Goal: Task Accomplishment & Management: Manage account settings

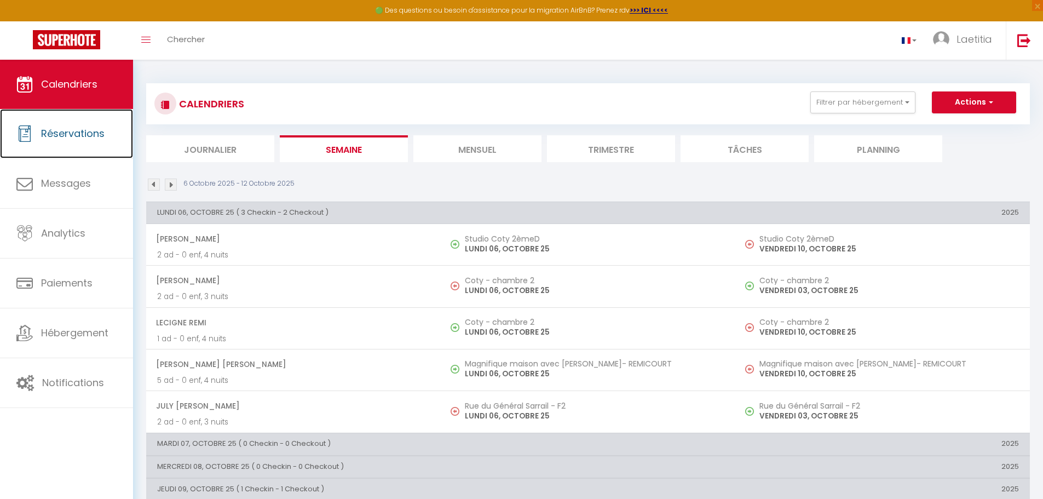
click at [98, 139] on span "Réservations" at bounding box center [73, 134] width 64 height 14
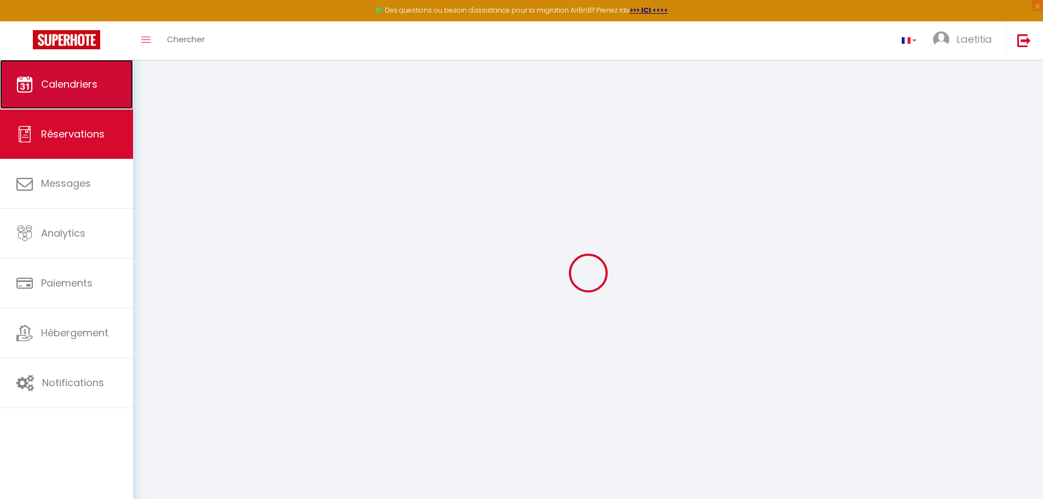
click at [103, 76] on link "Calendriers" at bounding box center [66, 84] width 133 height 49
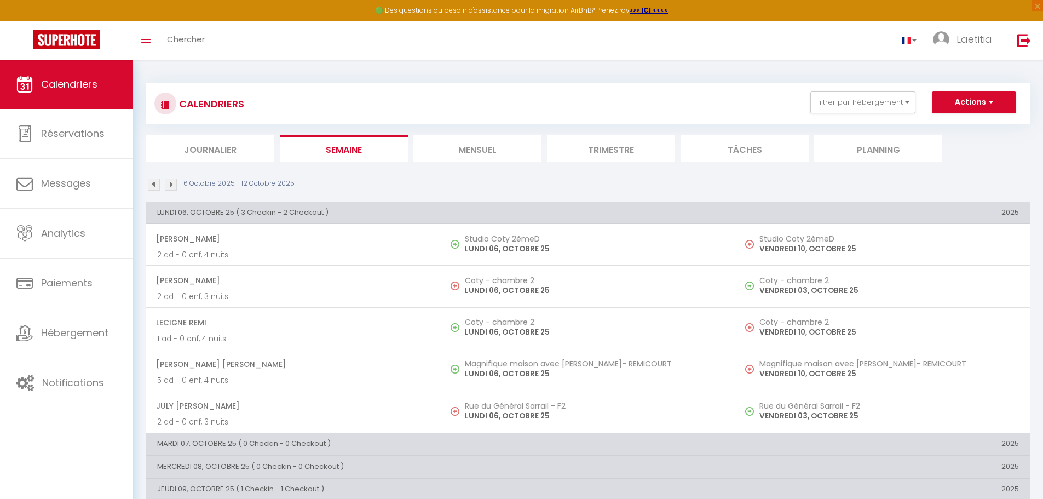
click at [472, 146] on li "Mensuel" at bounding box center [478, 148] width 128 height 27
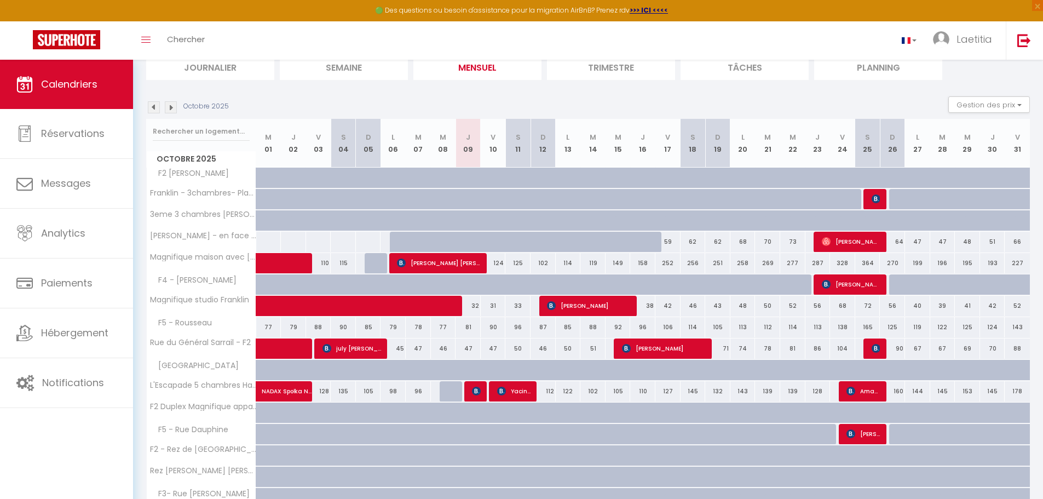
scroll to position [110, 0]
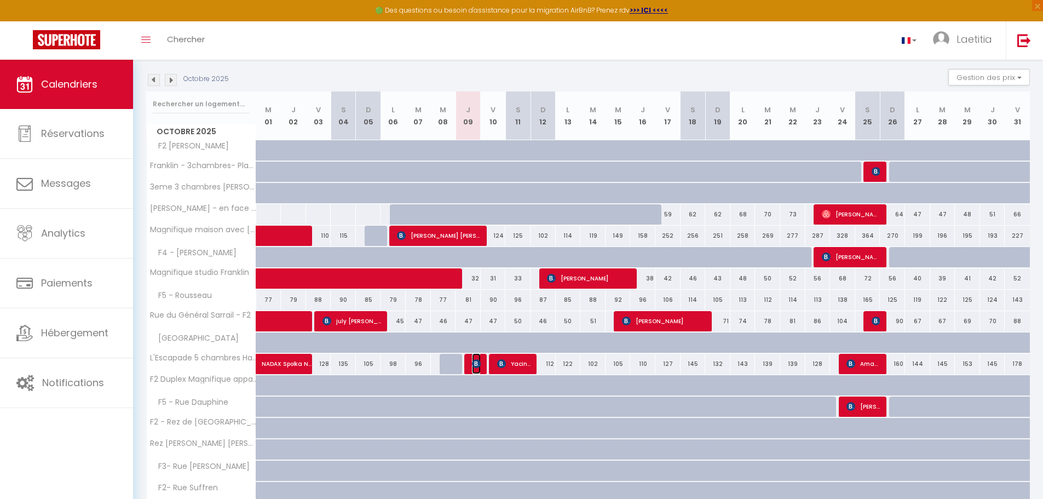
click at [473, 368] on span "El [PERSON_NAME]" at bounding box center [476, 363] width 8 height 21
select select "OK"
select select "KO"
select select "0"
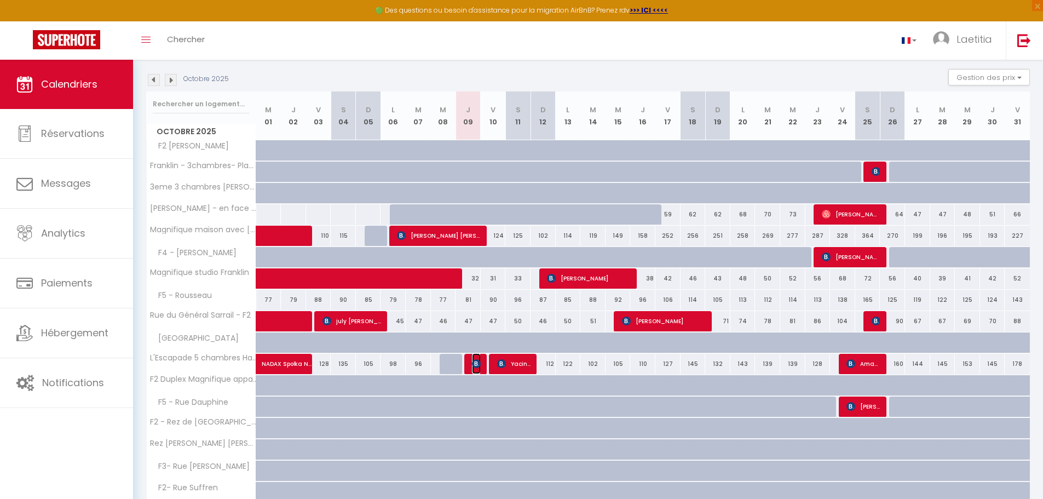
select select "1"
select select
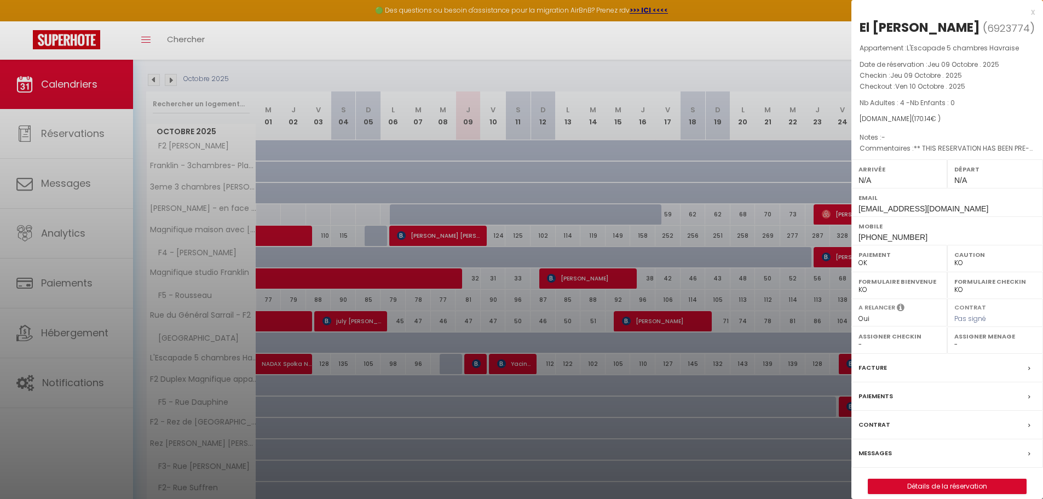
click at [888, 420] on div "Contrat" at bounding box center [948, 425] width 192 height 28
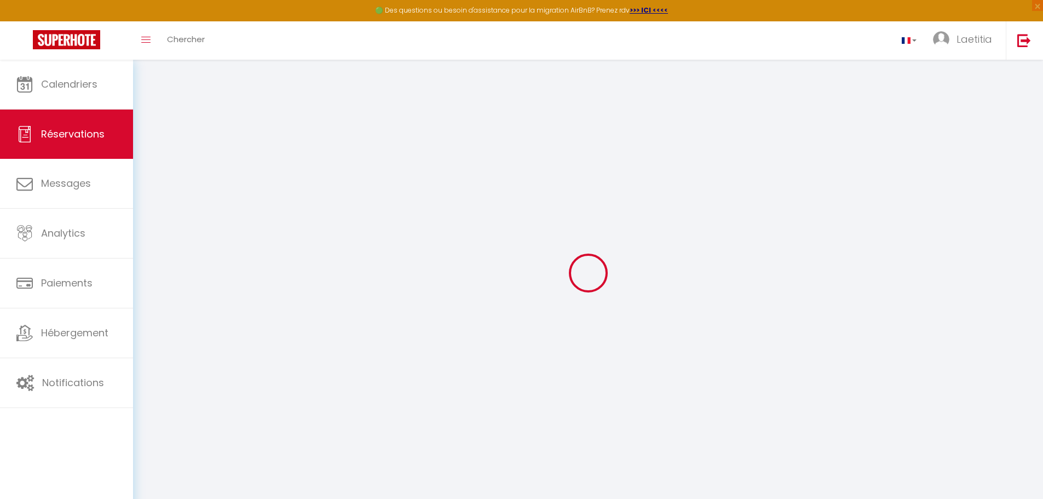
select select
checkbox input "false"
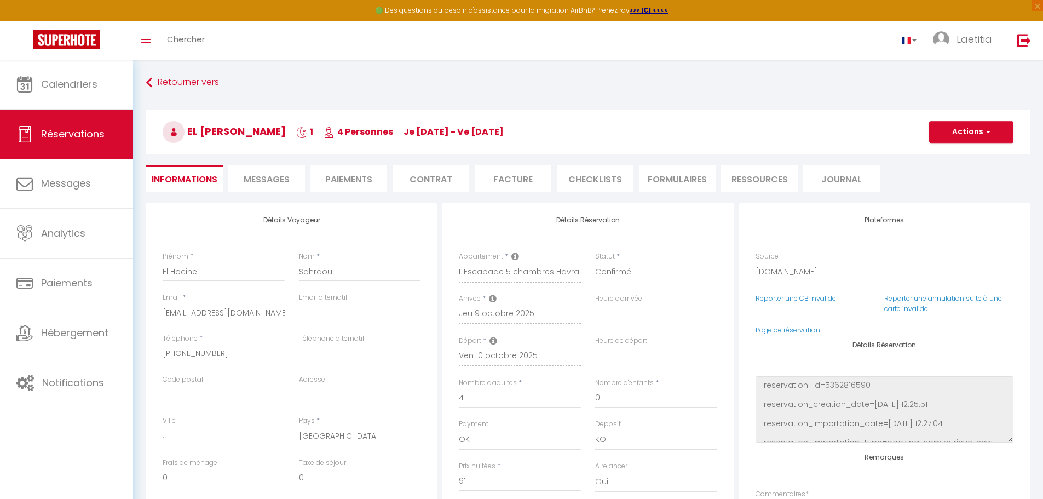
select select
checkbox input "false"
type textarea "** THIS RESERVATION HAS BEEN PRE-PAID ** BOOKING NOTE : Payment charge is EUR 2…"
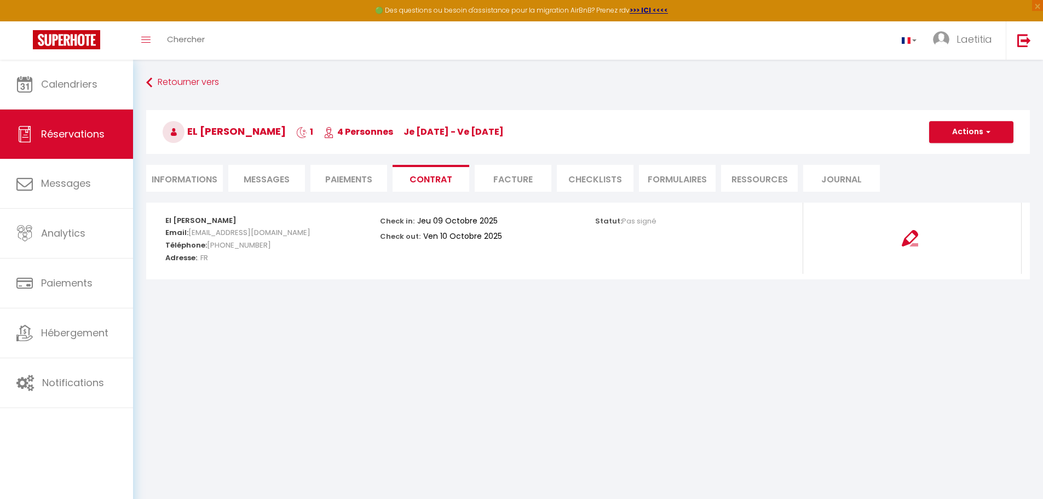
click at [596, 177] on li "CHECKLISTS" at bounding box center [595, 178] width 77 height 27
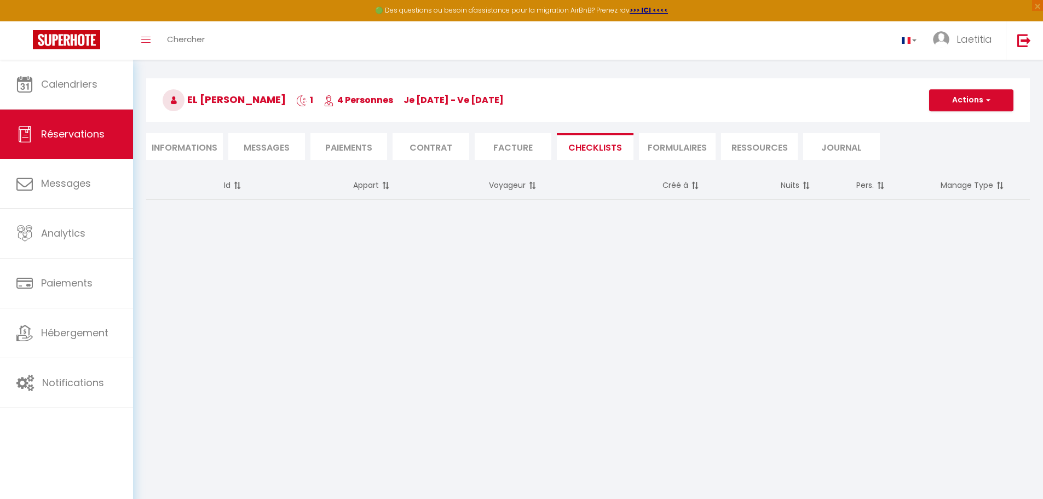
scroll to position [60, 0]
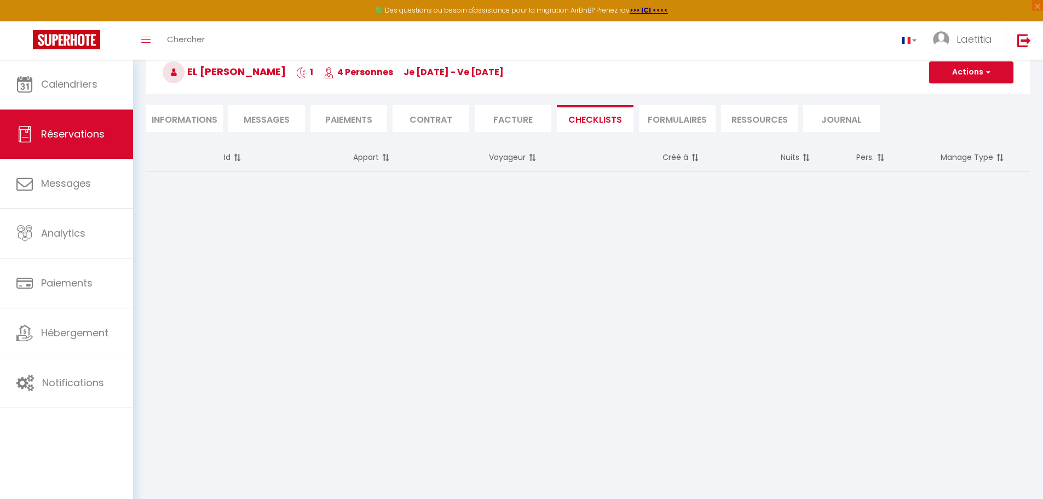
click at [685, 123] on li "FORMULAIRES" at bounding box center [677, 118] width 77 height 27
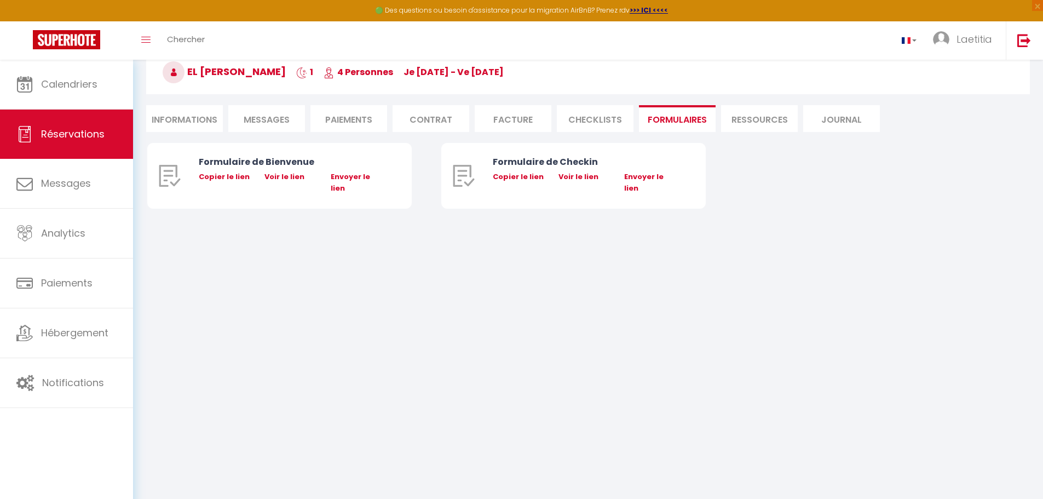
click at [733, 114] on li "Ressources" at bounding box center [759, 118] width 77 height 27
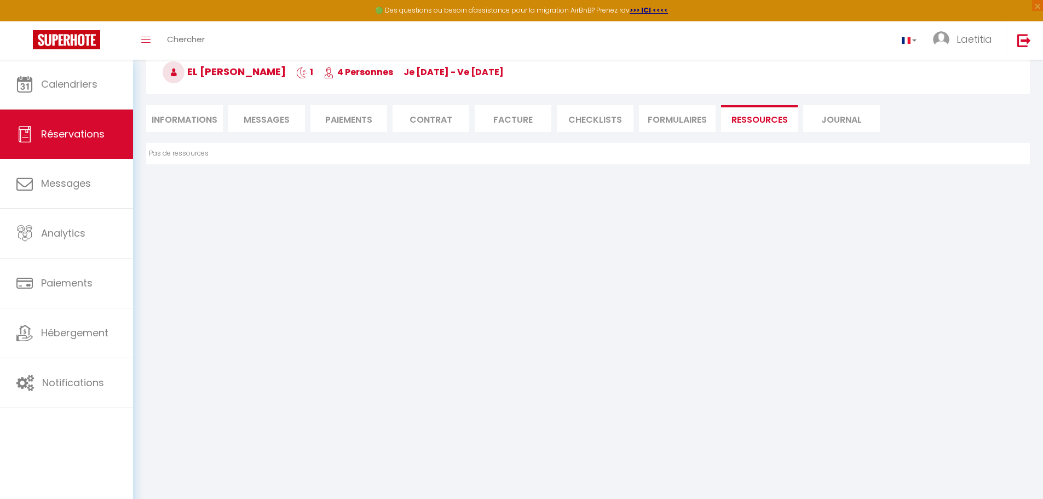
click at [859, 122] on li "Journal" at bounding box center [842, 118] width 77 height 27
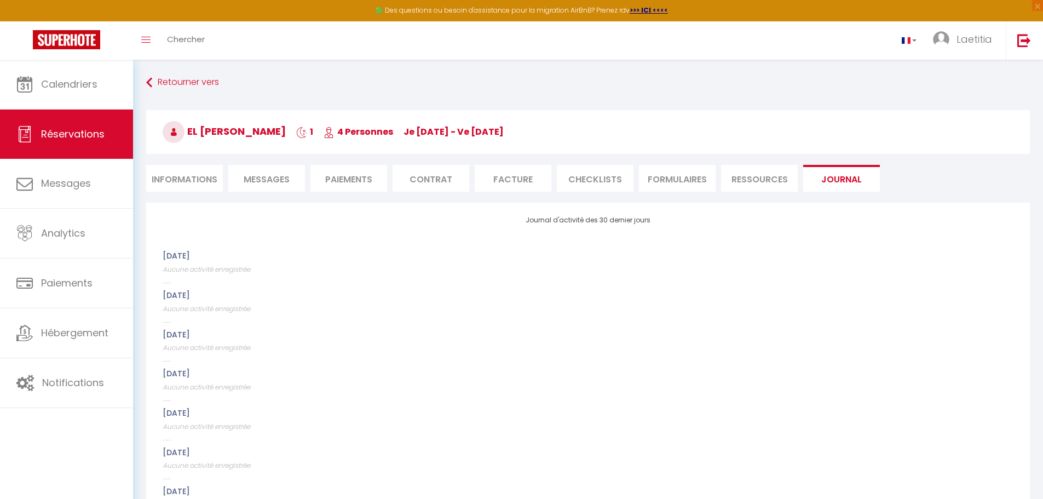
click at [193, 174] on li "Informations" at bounding box center [184, 178] width 77 height 27
select select
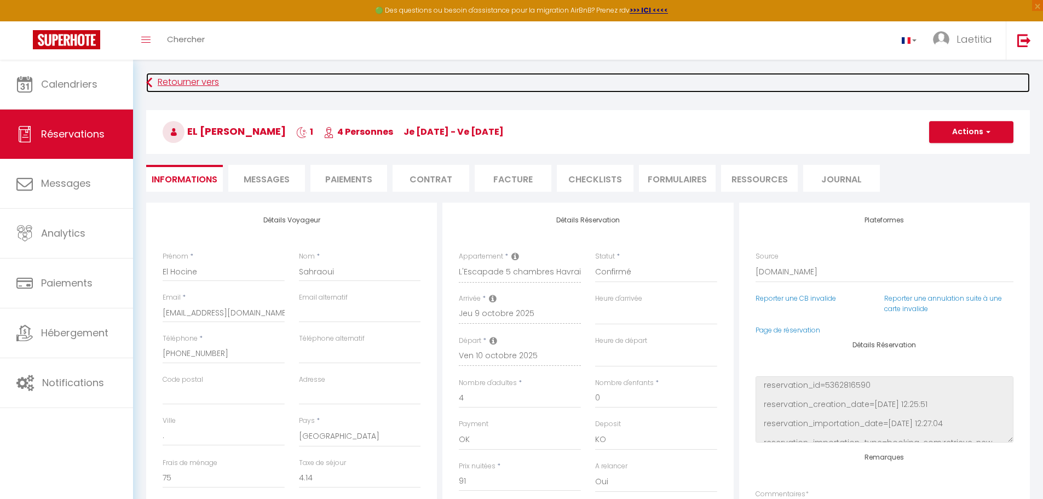
click at [196, 82] on link "Retourner vers" at bounding box center [588, 83] width 884 height 20
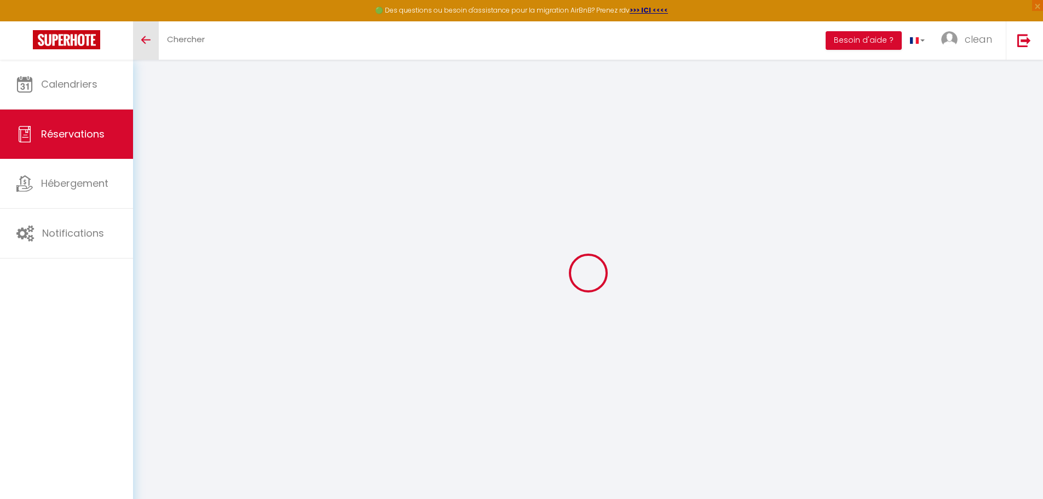
select select
checkbox input "false"
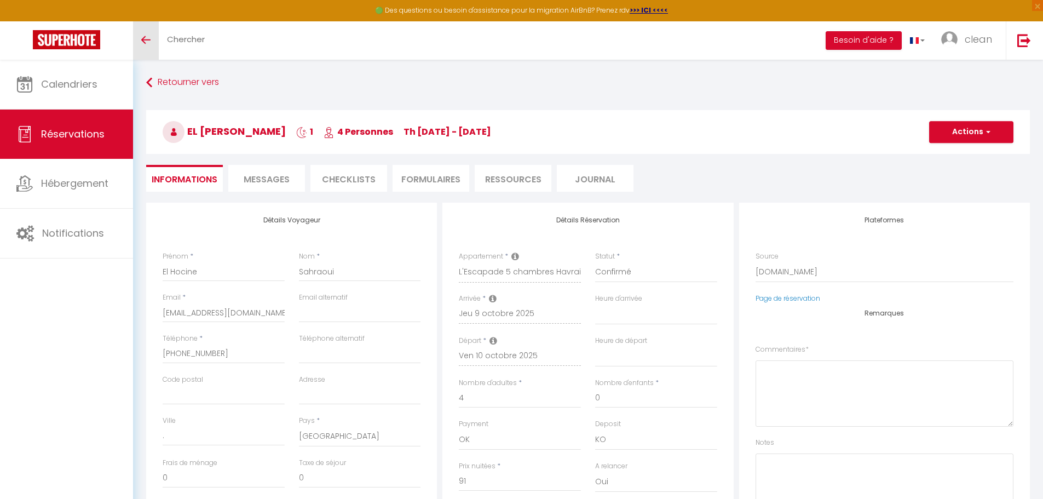
select select
checkbox input "false"
type textarea "** THIS RESERVATION HAS BEEN PRE-PAID ** BOOKING NOTE : Payment charge is EUR 2…"
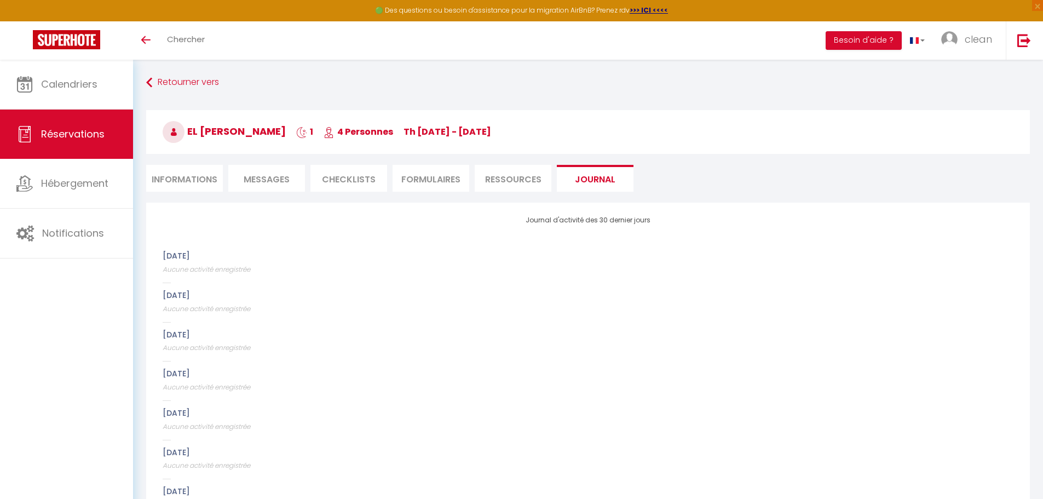
click at [193, 167] on li "Informations" at bounding box center [184, 178] width 77 height 27
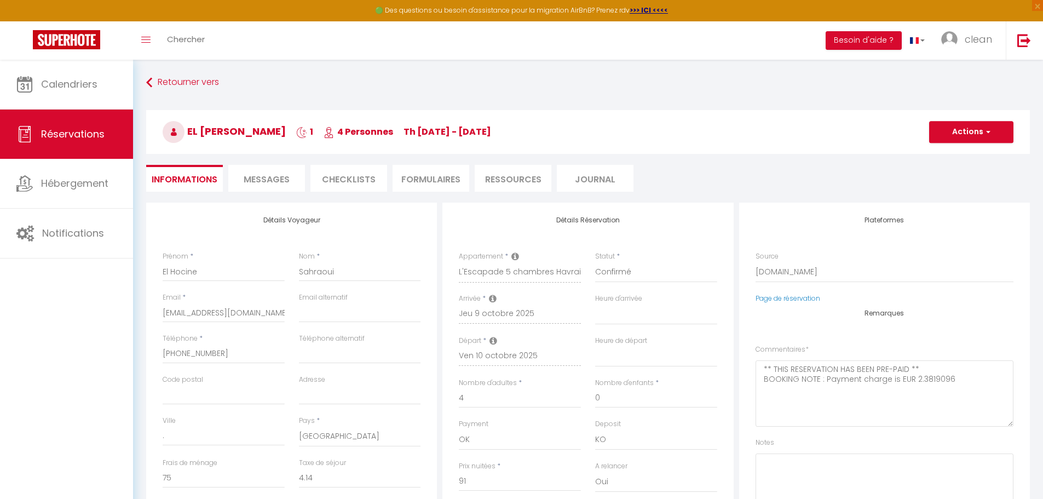
select select
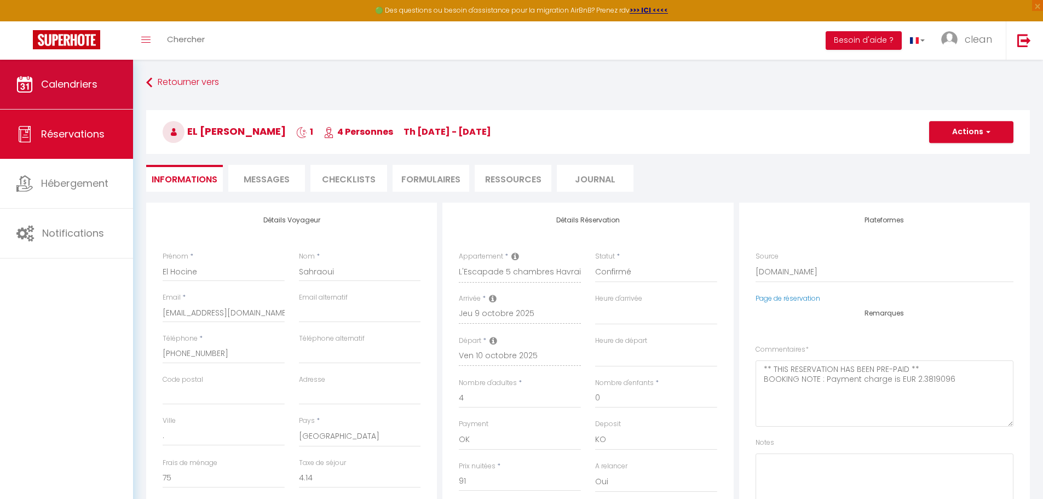
click at [79, 92] on link "Calendriers" at bounding box center [66, 84] width 133 height 49
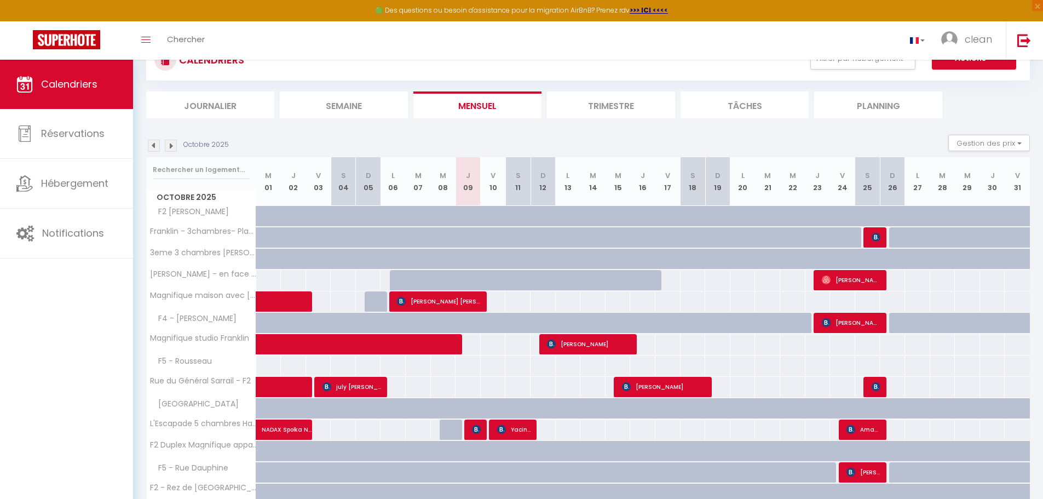
scroll to position [110, 0]
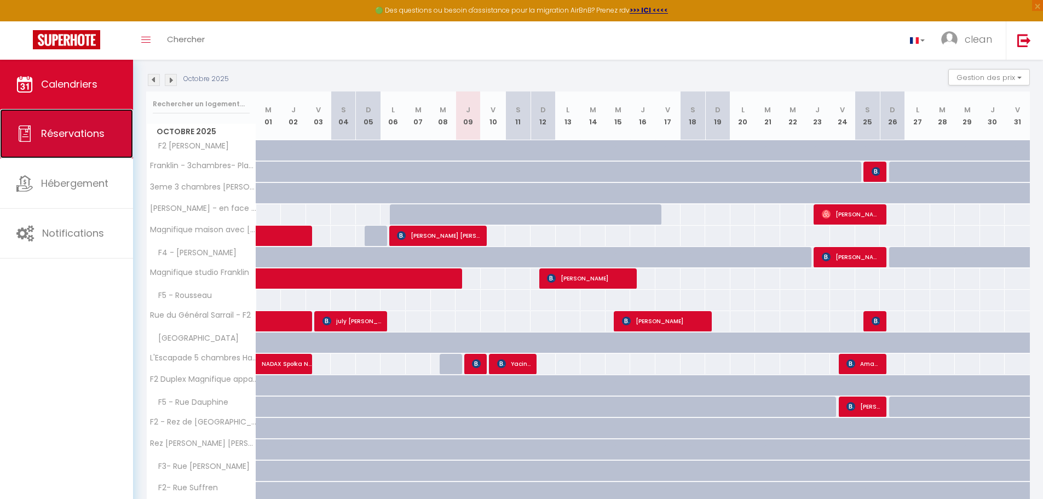
click at [99, 135] on span "Réservations" at bounding box center [73, 134] width 64 height 14
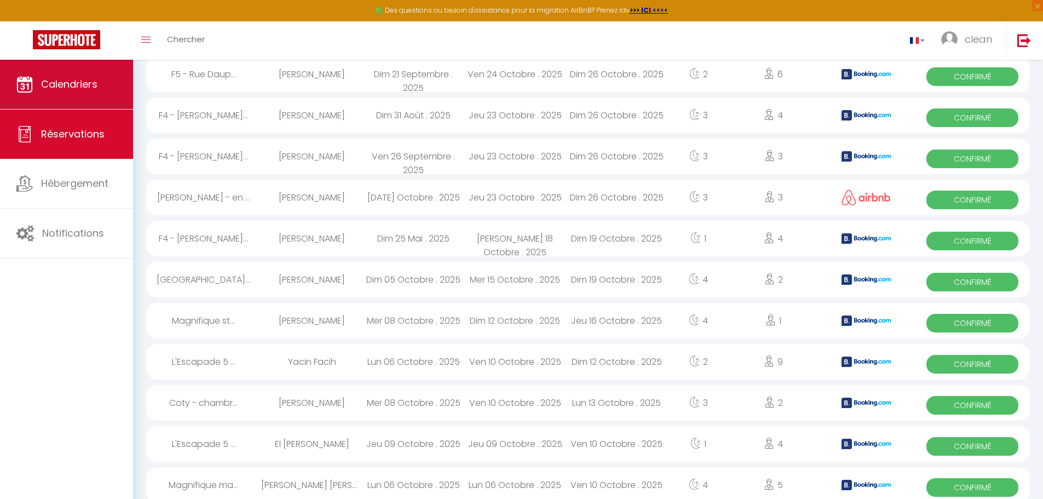
scroll to position [843, 0]
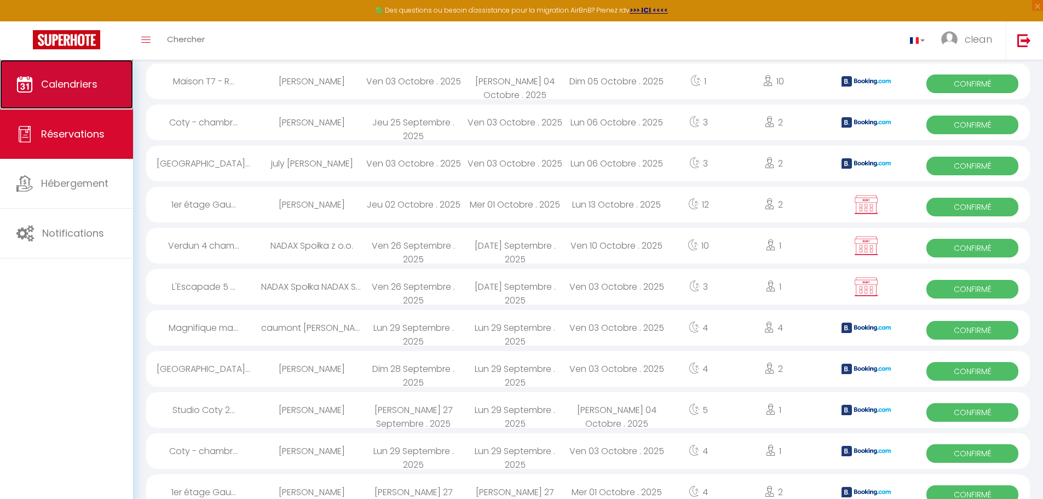
click at [66, 82] on span "Calendriers" at bounding box center [69, 84] width 56 height 14
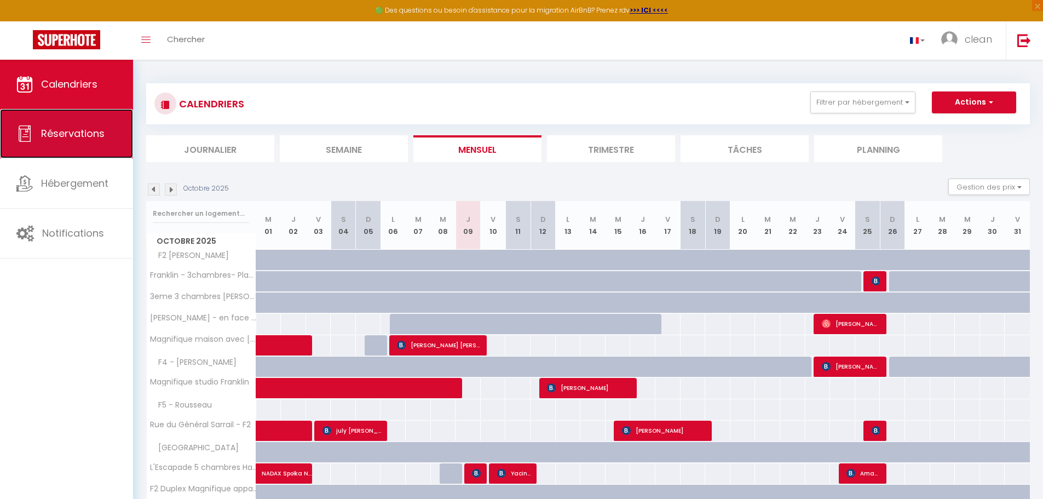
click at [70, 136] on span "Réservations" at bounding box center [73, 134] width 64 height 14
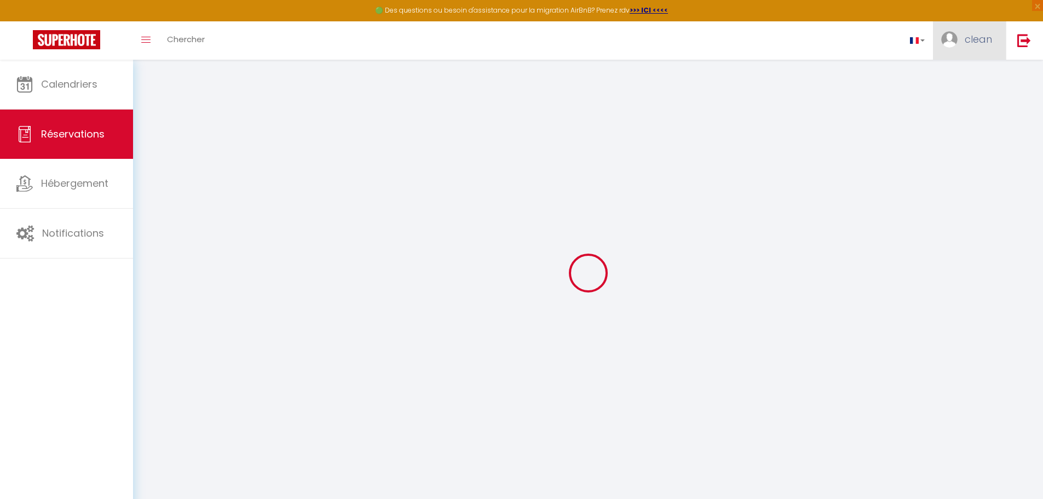
click at [971, 42] on span "clean" at bounding box center [978, 39] width 27 height 14
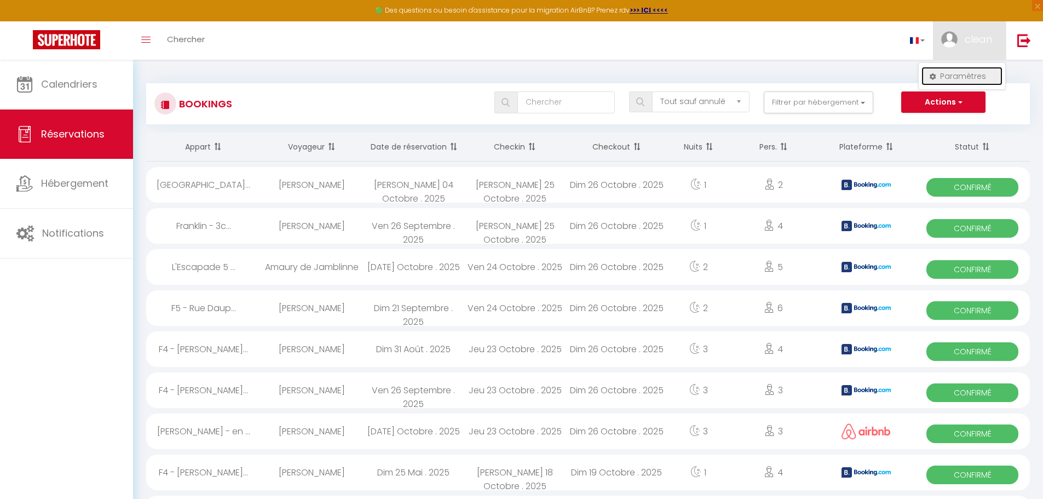
click at [955, 72] on link "Paramètres" at bounding box center [962, 76] width 81 height 19
select select "fr"
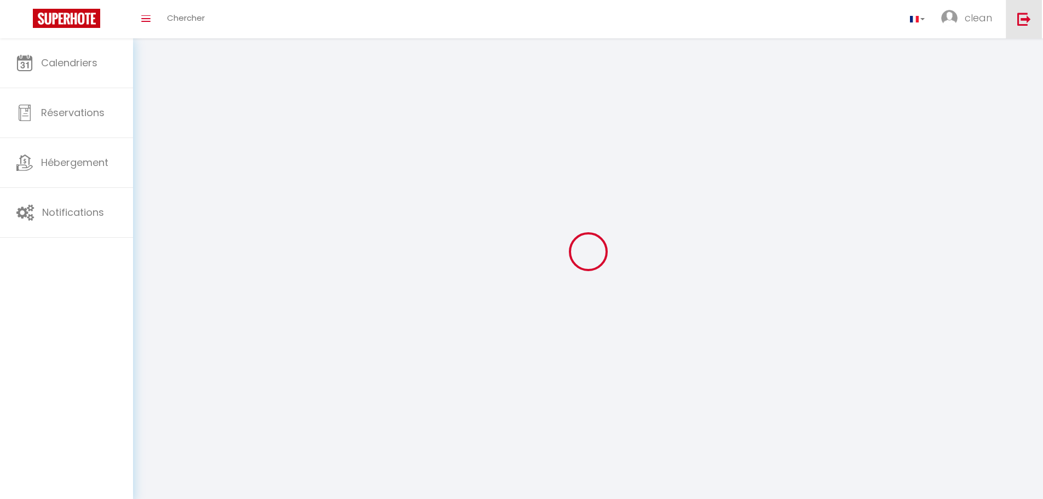
type input "clean"
type input "eco"
type input "[URL][DOMAIN_NAME]"
select select
select select "28"
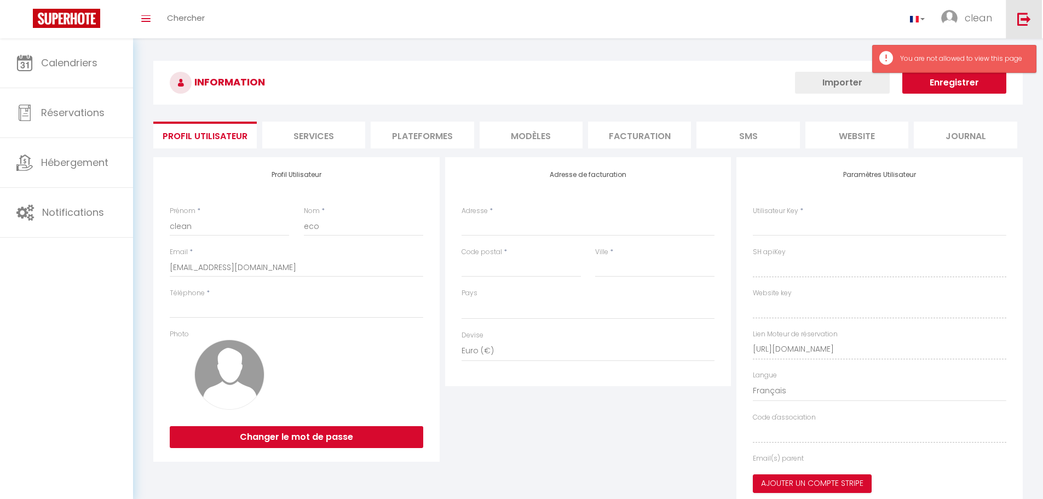
click at [1012, 21] on link at bounding box center [1024, 19] width 36 height 38
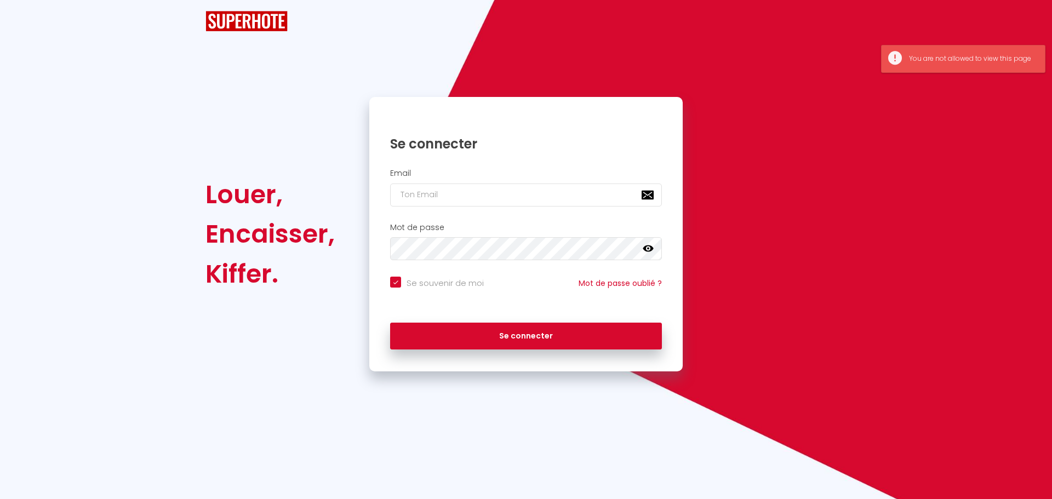
checkbox input "true"
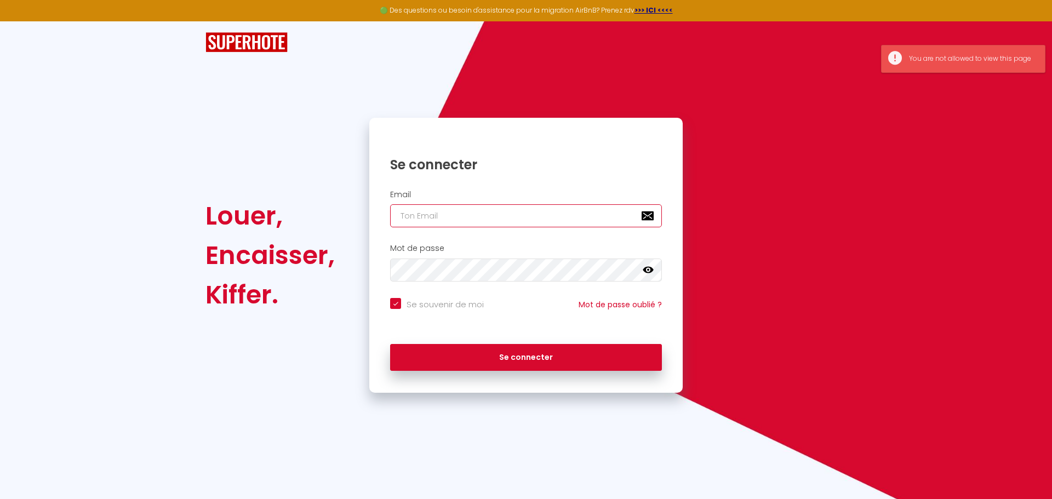
type input "[EMAIL_ADDRESS][DOMAIN_NAME]"
checkbox input "true"
click at [507, 220] on input "[EMAIL_ADDRESS][DOMAIN_NAME]" at bounding box center [526, 215] width 272 height 23
drag, startPoint x: 578, startPoint y: 214, endPoint x: 341, endPoint y: 207, distance: 237.3
click at [341, 207] on div "Louer, Encaisser, [PERSON_NAME]. Se connecter Email [EMAIL_ADDRESS][DOMAIN_NAME…" at bounding box center [525, 255] width 655 height 275
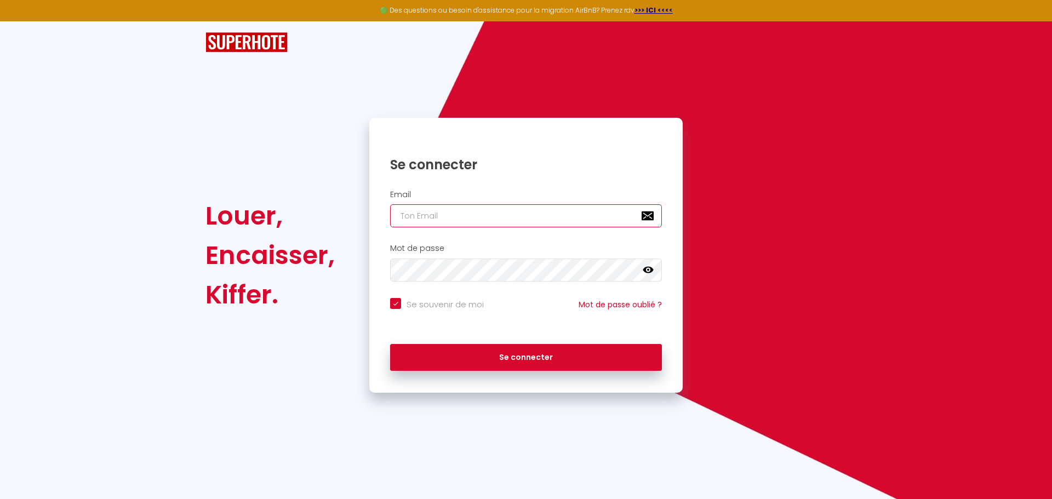
checkbox input "true"
type input "l"
checkbox input "true"
type input "la"
checkbox input "true"
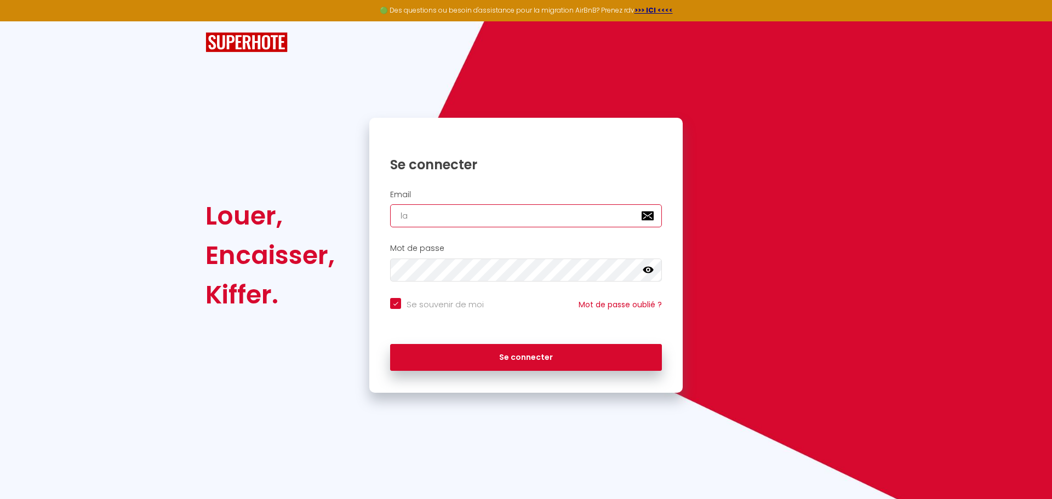
type input "lae"
checkbox input "true"
type input "lae"
